Goal: Complete application form

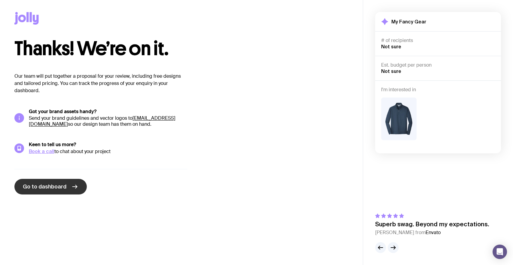
click at [43, 184] on span "Go to dashboard" at bounding box center [45, 186] width 44 height 7
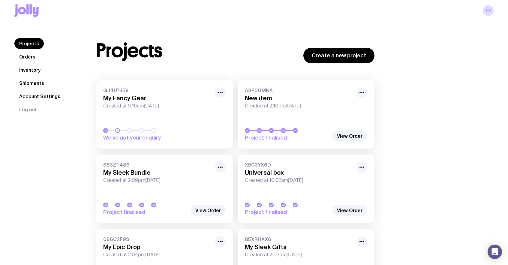
click at [35, 94] on link "Account Settings" at bounding box center [39, 96] width 51 height 11
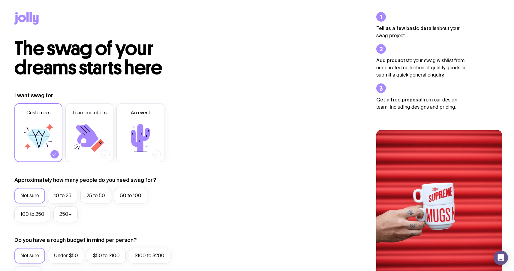
click at [26, 15] on icon at bounding box center [26, 18] width 24 height 13
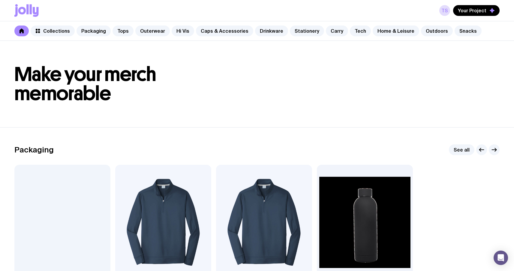
click at [450, 6] on div "TS Your Project" at bounding box center [470, 10] width 60 height 11
click at [447, 10] on link "TS" at bounding box center [445, 10] width 11 height 11
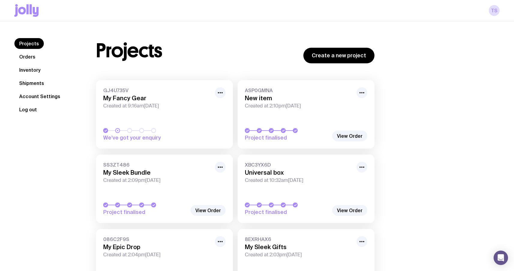
click at [26, 111] on button "Log out" at bounding box center [27, 109] width 27 height 11
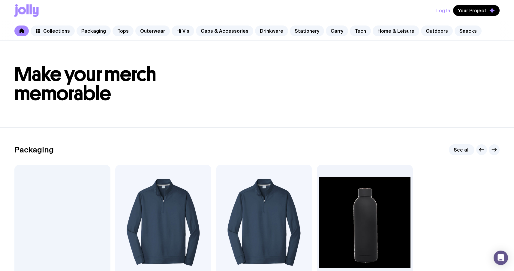
click at [447, 12] on button "Log In" at bounding box center [444, 10] width 14 height 11
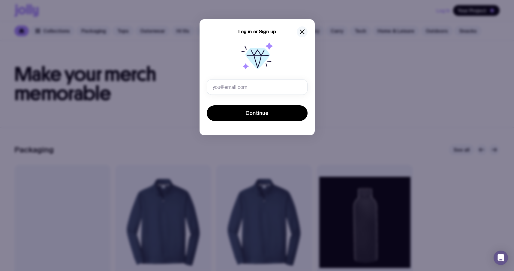
click at [301, 31] on icon "button" at bounding box center [302, 31] width 7 height 7
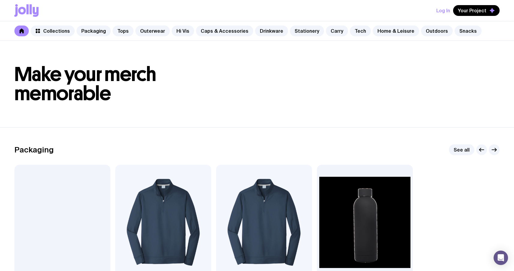
click at [17, 11] on icon at bounding box center [26, 10] width 24 height 13
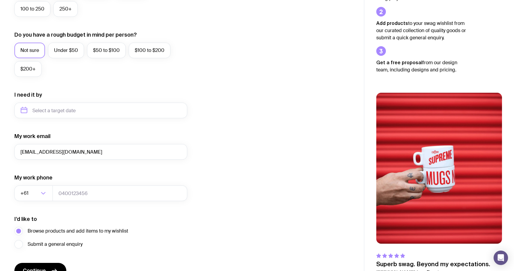
scroll to position [213, 0]
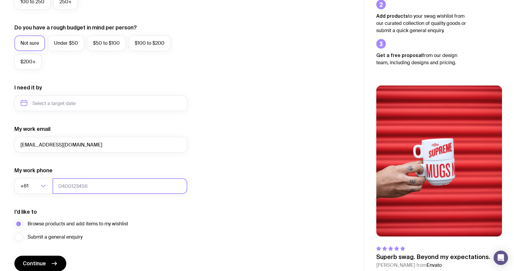
type input "[EMAIL_ADDRESS][DOMAIN_NAME]"
click at [77, 185] on input "tel" at bounding box center [120, 186] width 135 height 16
type input "0664130449"
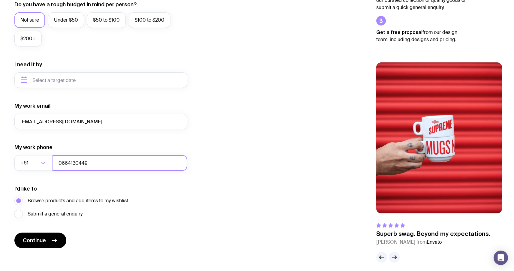
scroll to position [239, 0]
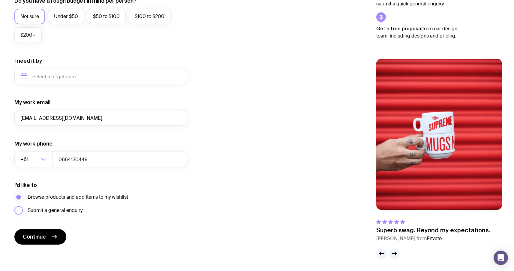
click at [71, 210] on span "Submit a general enquiry" at bounding box center [55, 210] width 55 height 7
click at [0, 0] on input "Submit a general enquiry" at bounding box center [0, 0] width 0 height 0
click at [79, 194] on span "Browse products and add items to my wishlist" at bounding box center [78, 197] width 101 height 7
click at [0, 0] on input "Browse products and add items to my wishlist" at bounding box center [0, 0] width 0 height 0
click at [79, 194] on span "Browse products and add items to my wishlist" at bounding box center [78, 197] width 101 height 7
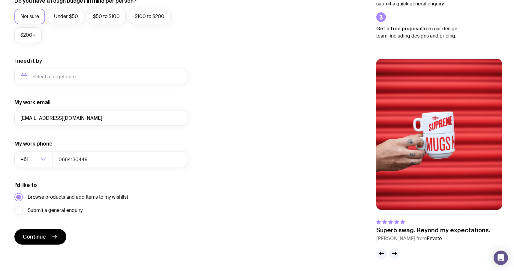
click at [0, 0] on input "Browse products and add items to my wishlist" at bounding box center [0, 0] width 0 height 0
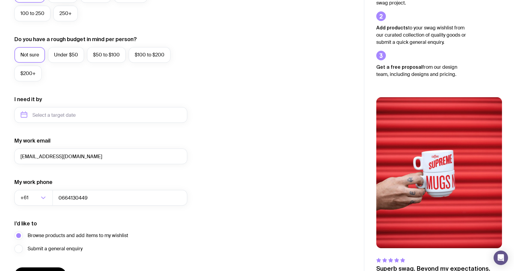
scroll to position [229, 0]
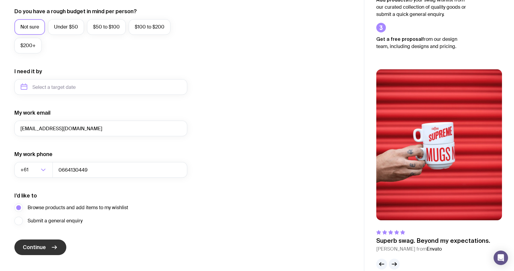
click at [47, 248] on button "Continue" at bounding box center [40, 248] width 52 height 16
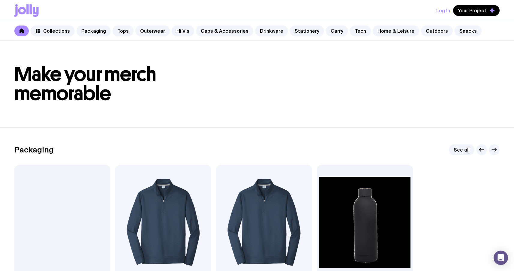
click at [207, 67] on h1 "Make your merch memorable" at bounding box center [257, 84] width 486 height 38
